Goal: Transaction & Acquisition: Purchase product/service

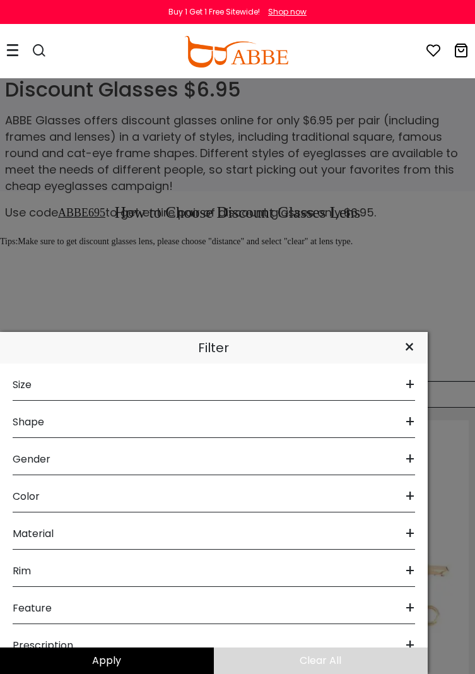
click at [405, 423] on span "+" at bounding box center [410, 422] width 10 height 30
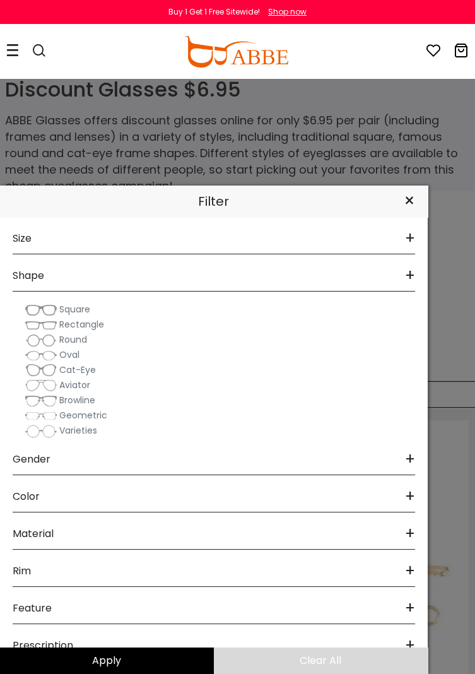
click at [0, 0] on button "Later" at bounding box center [0, 0] width 0 height 0
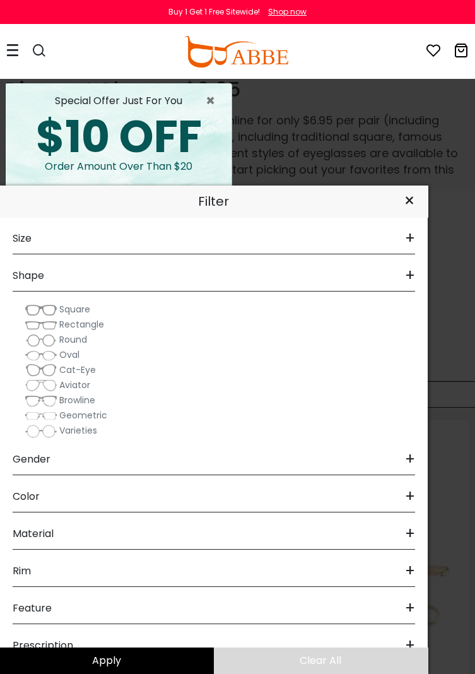
click at [73, 358] on span "Oval" at bounding box center [69, 354] width 20 height 13
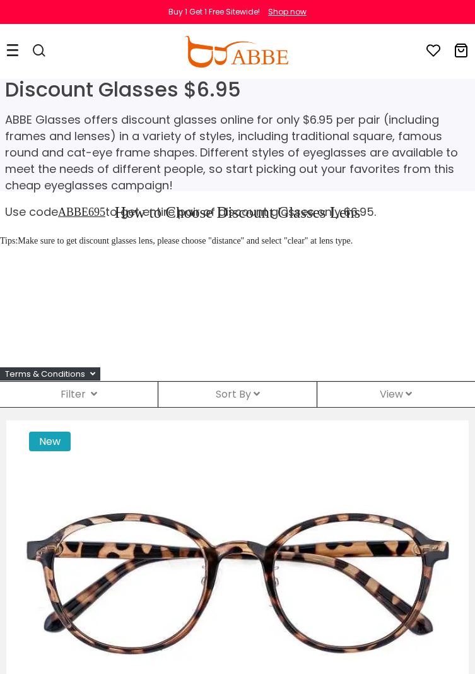
click at [81, 394] on div "Filter ( )" at bounding box center [79, 394] width 158 height 25
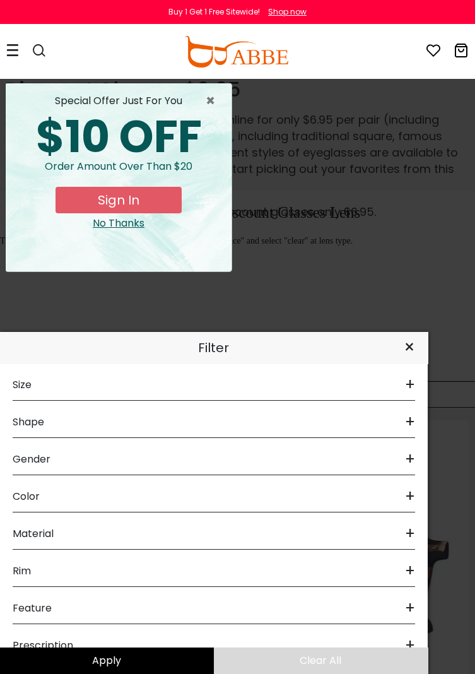
click at [413, 421] on span "+" at bounding box center [410, 422] width 10 height 30
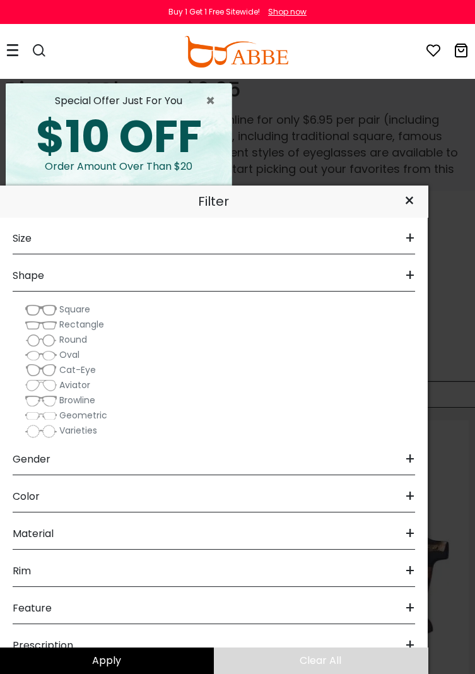
click at [68, 350] on span "Oval" at bounding box center [69, 354] width 20 height 13
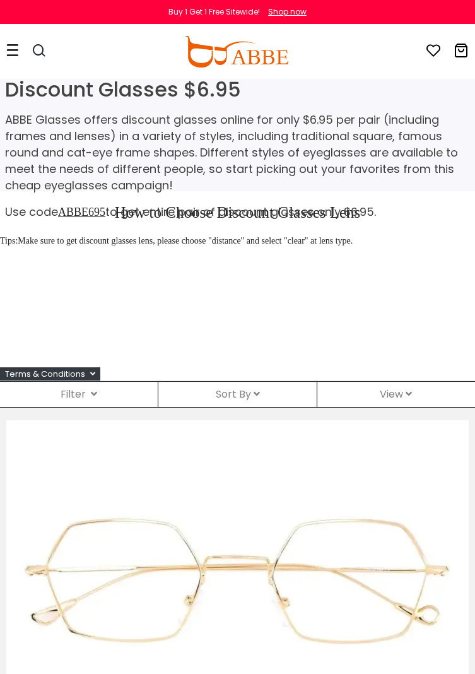
click at [110, 396] on div "Filter ( )" at bounding box center [79, 394] width 158 height 25
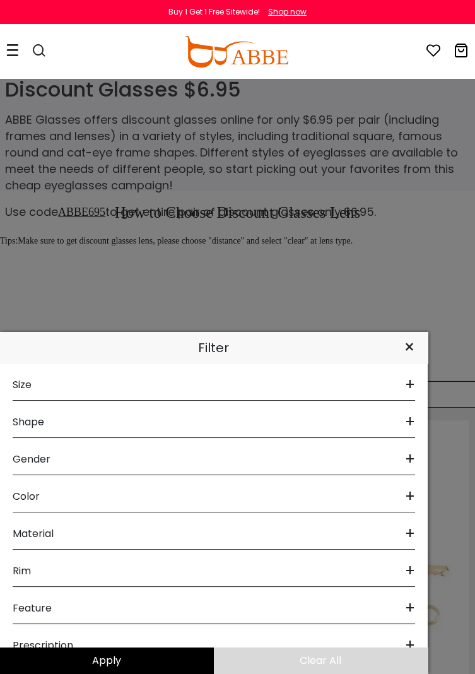
click at [395, 471] on div "Gender +" at bounding box center [214, 456] width 402 height 37
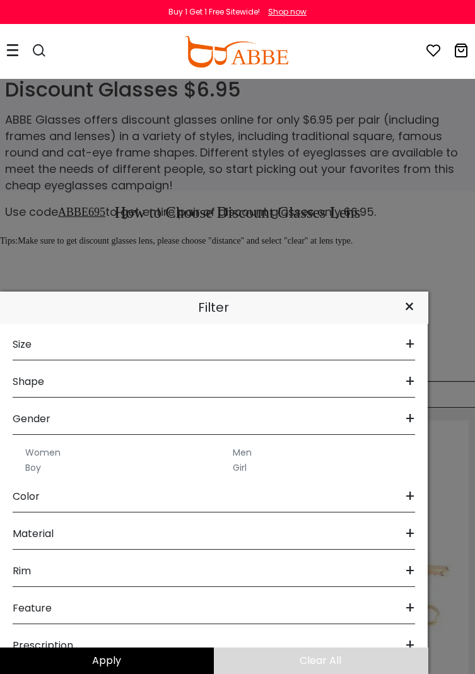
click at [51, 449] on label "Women" at bounding box center [42, 452] width 35 height 15
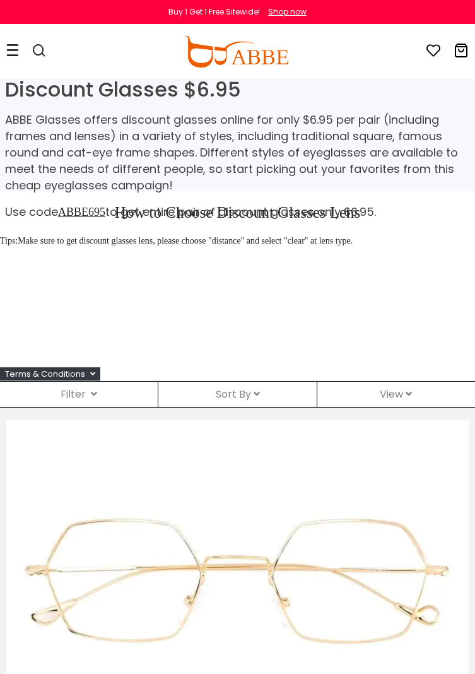
click at [100, 393] on div "Filter ( )" at bounding box center [79, 394] width 158 height 25
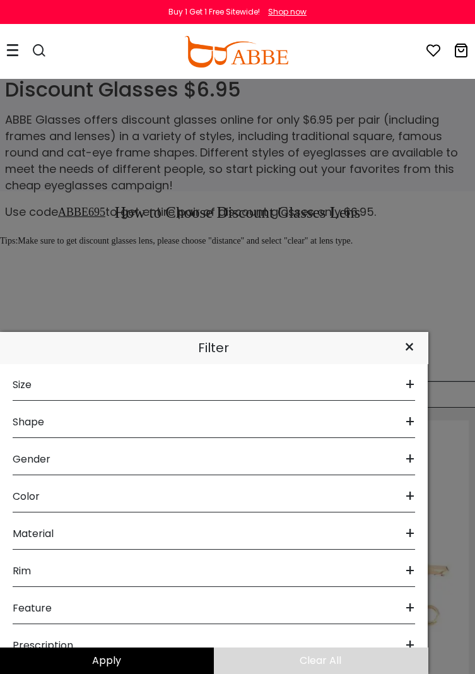
click at [394, 648] on button "Clear All" at bounding box center [321, 660] width 214 height 26
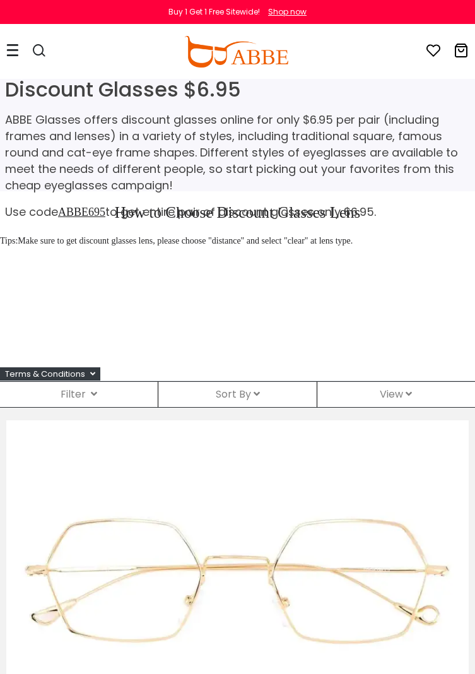
click at [116, 383] on div "Filter ( )" at bounding box center [79, 394] width 158 height 25
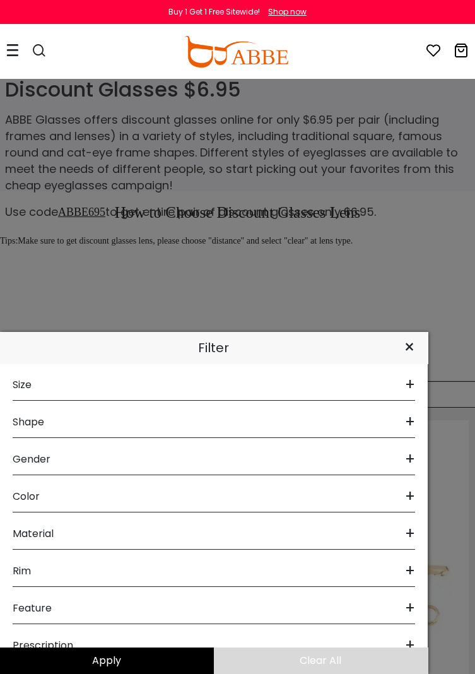
click at [57, 648] on button "Apply" at bounding box center [107, 660] width 214 height 26
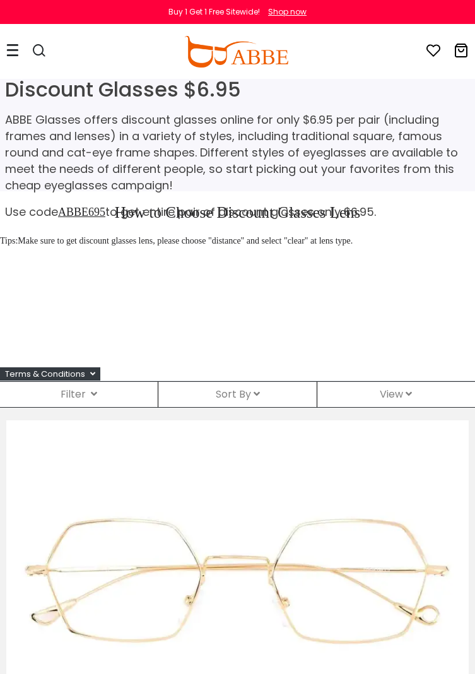
click at [108, 388] on div "Filter ( )" at bounding box center [79, 394] width 158 height 25
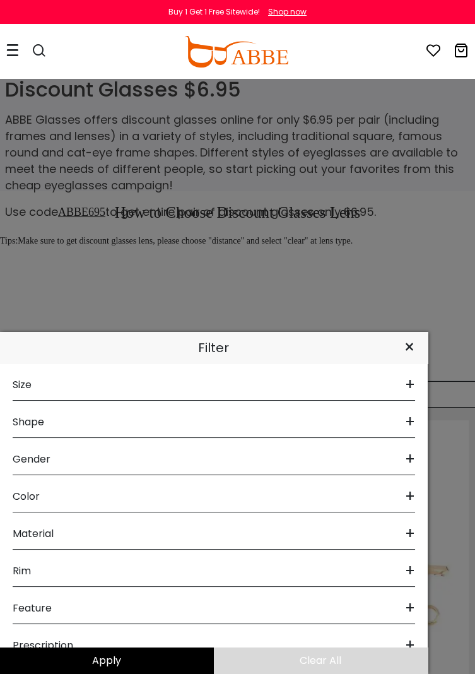
click at [400, 636] on div "Prescription +" at bounding box center [214, 642] width 402 height 37
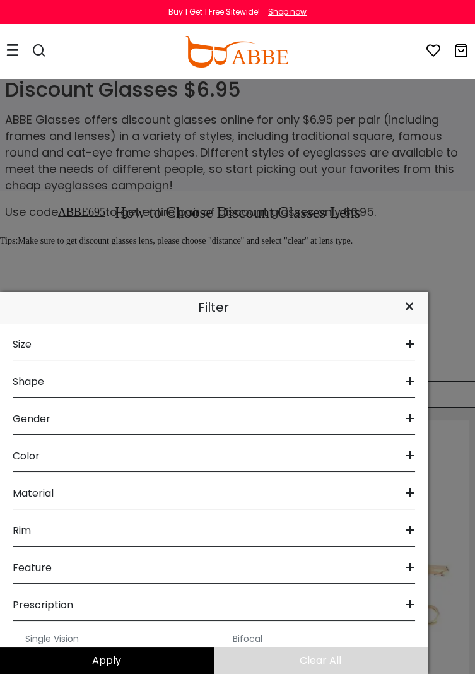
click at [254, 633] on label "Bifocal" at bounding box center [248, 638] width 30 height 15
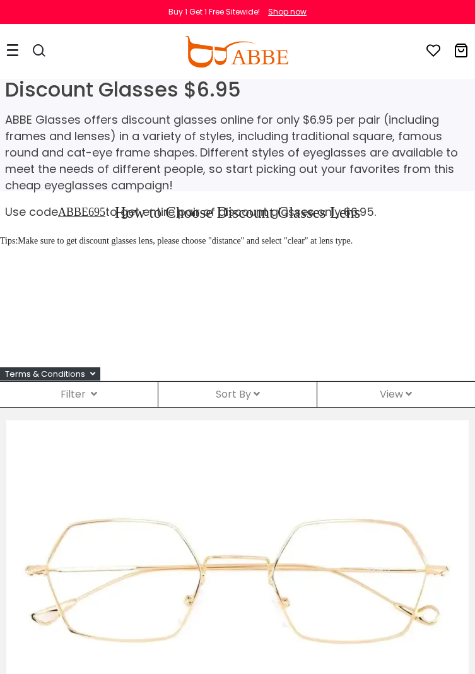
click at [59, 358] on div "How to Choose Discount Glasses Lens Tips: Make sure to get discount glasses len…" at bounding box center [237, 279] width 475 height 177
click at [105, 395] on div "Filter ( )" at bounding box center [79, 394] width 158 height 25
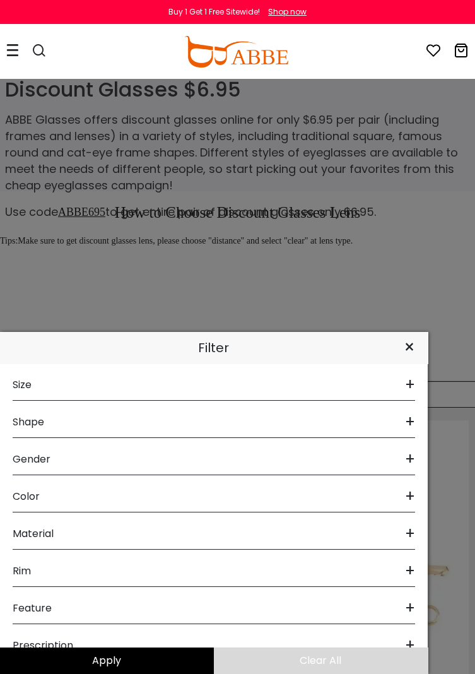
click at [403, 639] on div "Prescription +" at bounding box center [214, 642] width 402 height 37
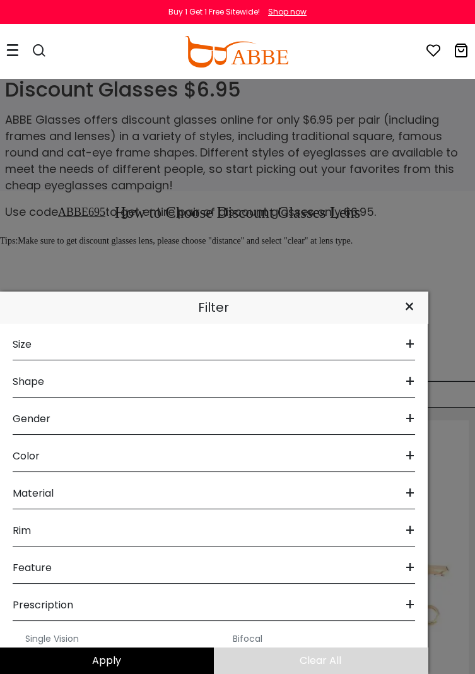
click at [241, 635] on label "Bifocal" at bounding box center [248, 638] width 30 height 15
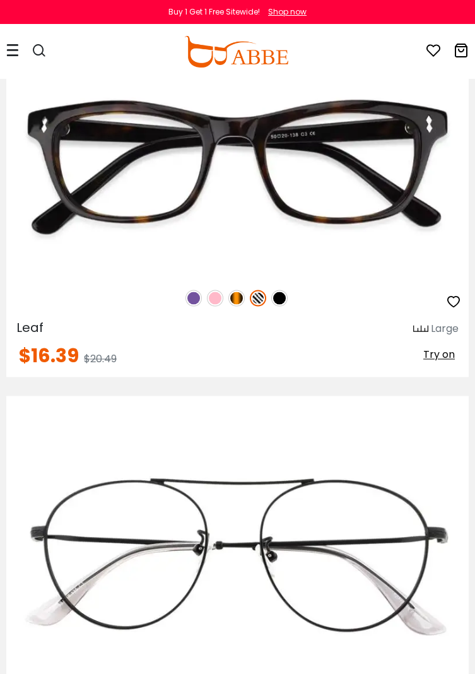
scroll to position [3802, 0]
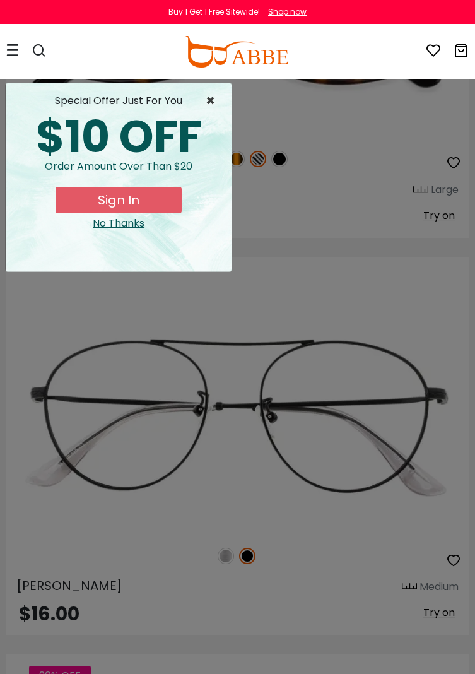
click at [216, 105] on span "×" at bounding box center [214, 100] width 16 height 15
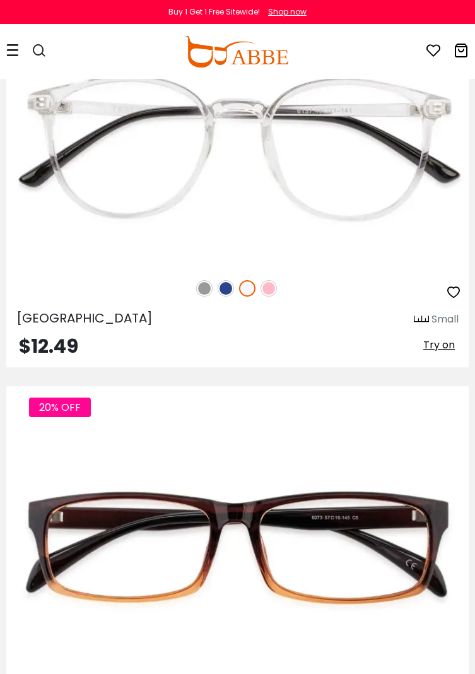
scroll to position [16310, 0]
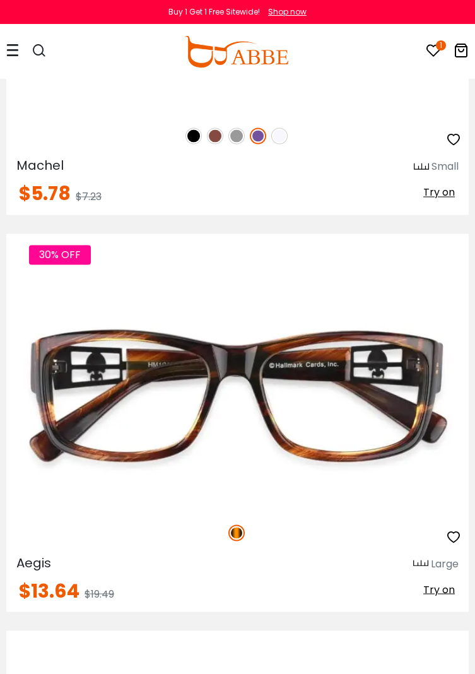
scroll to position [19633, 0]
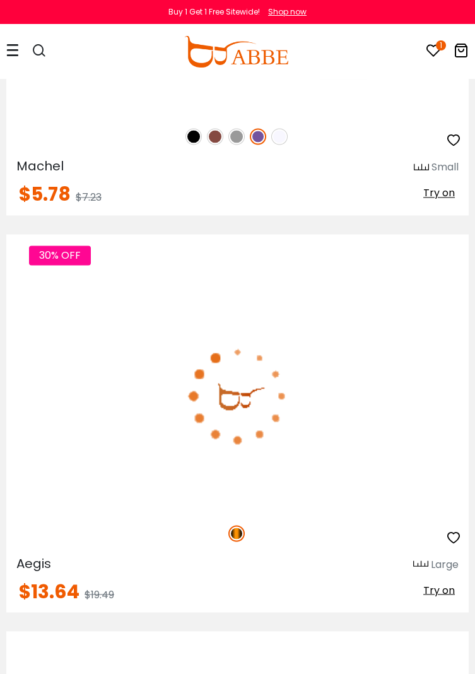
click at [354, 376] on img at bounding box center [237, 394] width 462 height 231
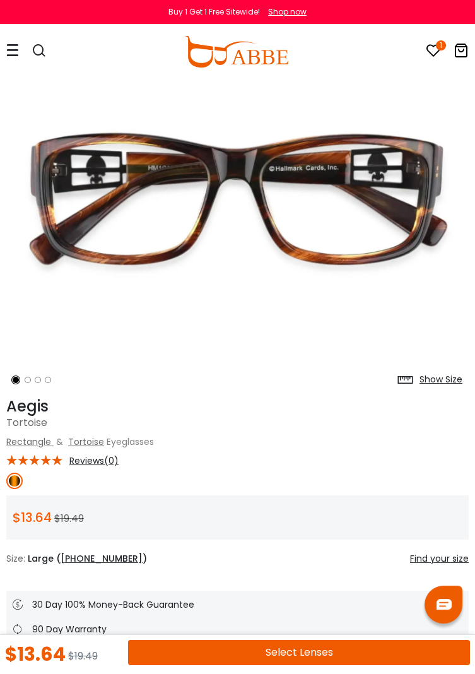
scroll to position [98, 0]
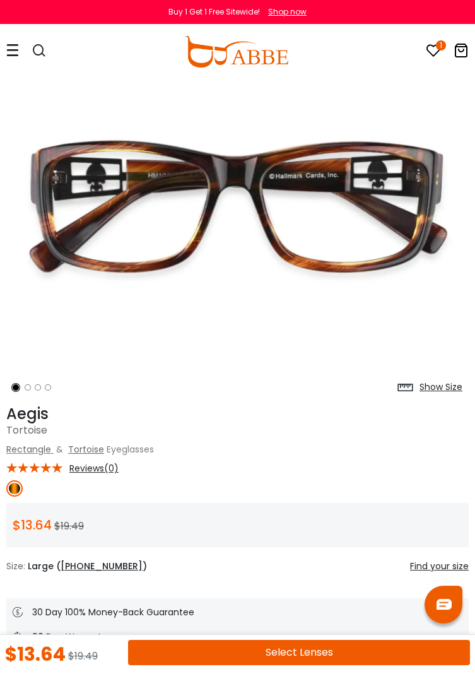
click at [464, 170] on img at bounding box center [237, 205] width 462 height 385
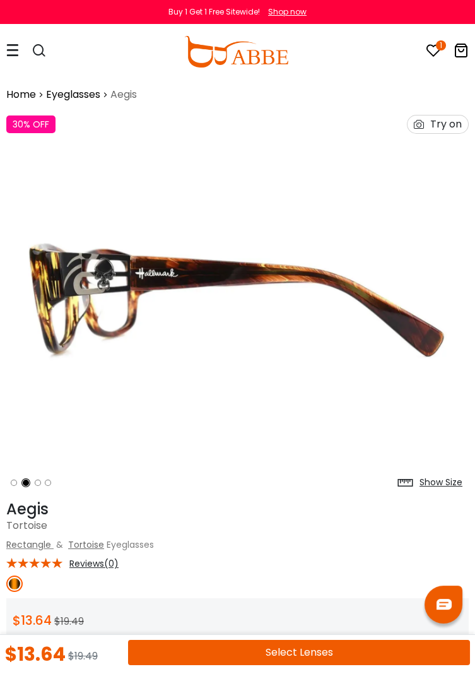
scroll to position [4, 0]
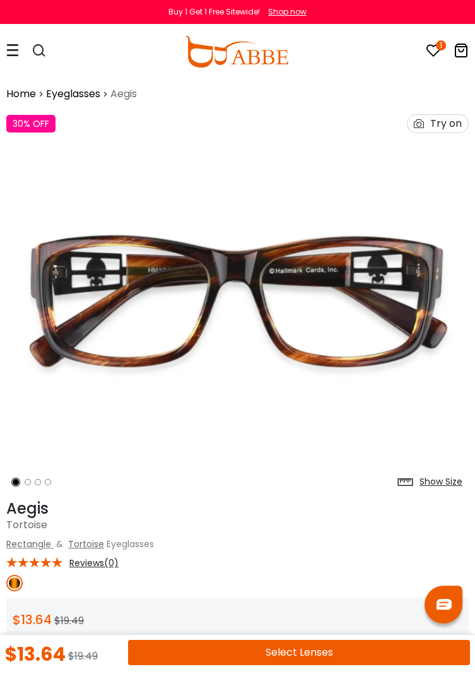
click at [21, 476] on ol at bounding box center [50, 482] width 88 height 23
click at [32, 481] on ol at bounding box center [50, 482] width 88 height 23
click at [435, 126] on div "Try on" at bounding box center [446, 124] width 32 height 18
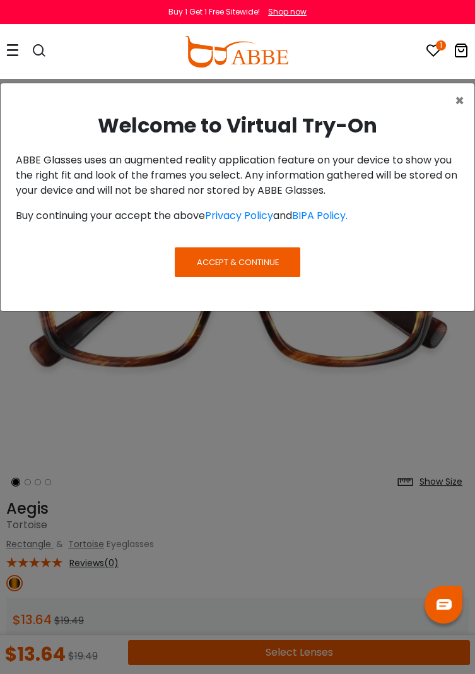
click at [256, 252] on button "Accept & Continue" at bounding box center [237, 261] width 125 height 29
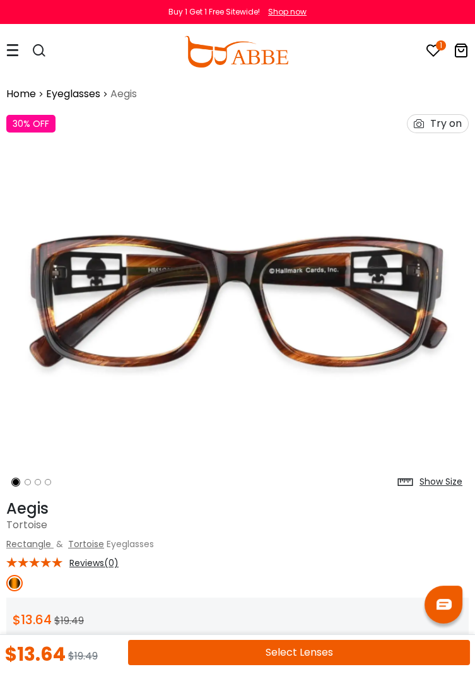
click at [445, 118] on div "Try on" at bounding box center [446, 124] width 32 height 18
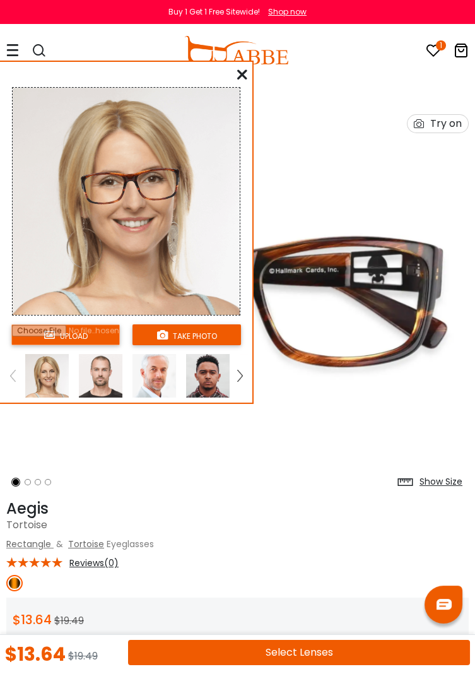
click at [86, 338] on input "file" at bounding box center [65, 334] width 108 height 21
